Goal: Find specific page/section: Find specific page/section

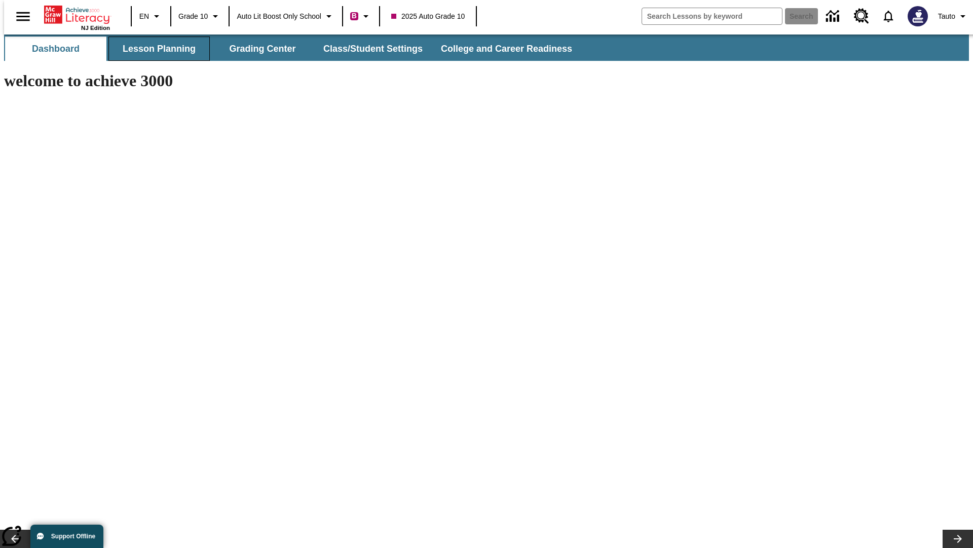
click at [155, 49] on button "Lesson Planning" at bounding box center [158, 49] width 101 height 24
